Goal: Book appointment/travel/reservation

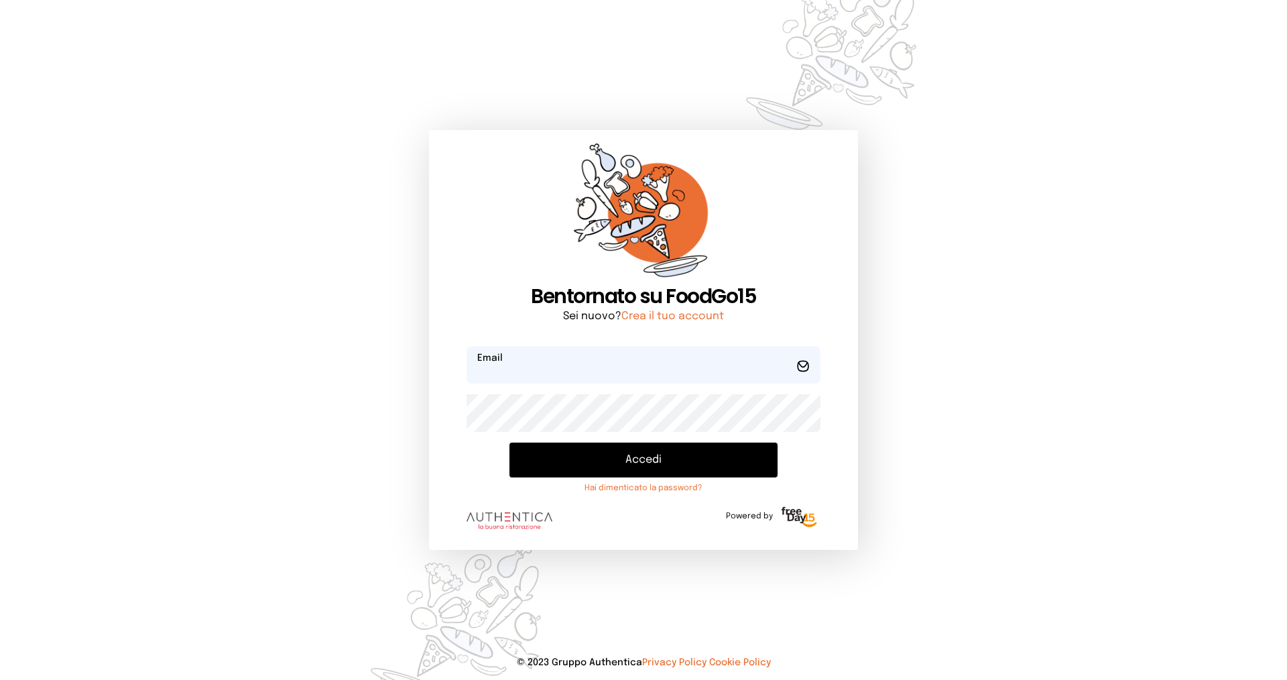
type input "**********"
click at [644, 461] on button "Accedi" at bounding box center [644, 459] width 268 height 35
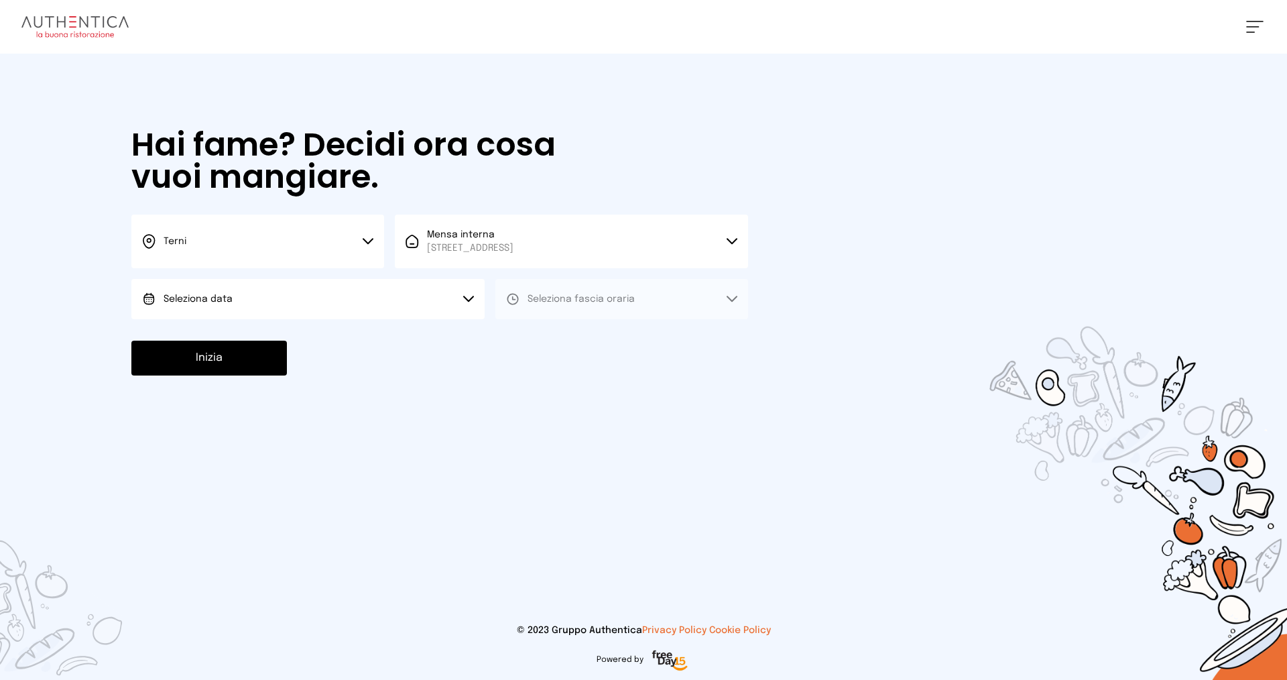
click at [173, 296] on span "Seleziona data" at bounding box center [198, 298] width 69 height 9
click at [198, 333] on span "[DATE], [DATE]" at bounding box center [197, 336] width 66 height 13
click at [562, 298] on span "Seleziona fascia oraria" at bounding box center [581, 298] width 107 height 9
click at [526, 337] on div "Pranzo" at bounding box center [533, 336] width 54 height 13
click at [204, 355] on button "Inizia" at bounding box center [209, 358] width 156 height 35
